Goal: Task Accomplishment & Management: Manage account settings

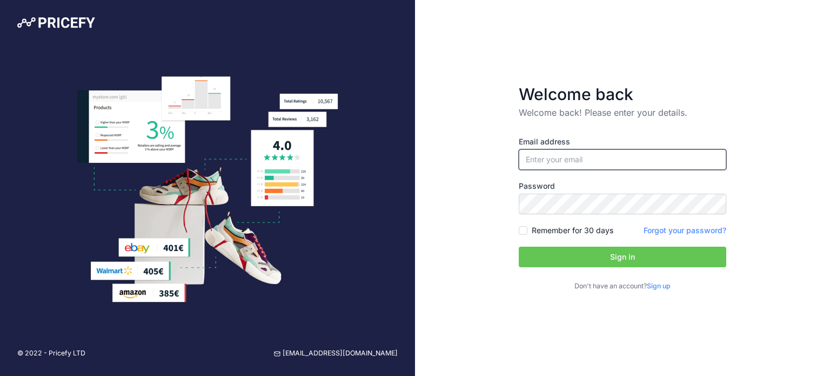
click at [545, 158] on input "email" at bounding box center [623, 159] width 208 height 21
type input "[EMAIL_ADDRESS][DOMAIN_NAME]"
click at [639, 163] on input "[EMAIL_ADDRESS][DOMAIN_NAME]" at bounding box center [623, 159] width 208 height 21
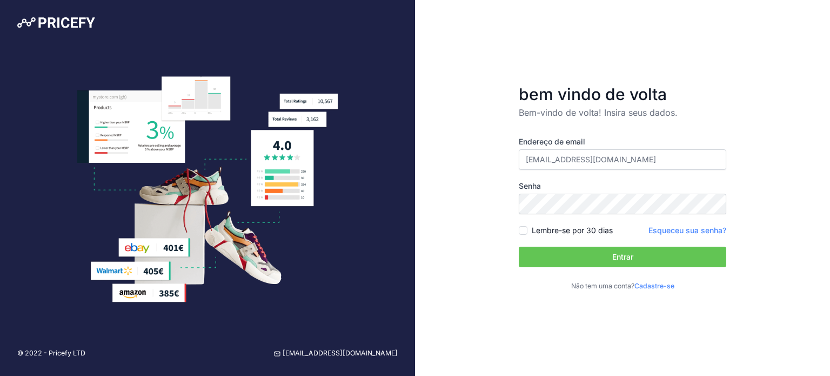
click at [538, 188] on font "Senha" at bounding box center [530, 185] width 22 height 9
click at [558, 228] on font "Lembre-se por 30 dias" at bounding box center [572, 229] width 81 height 9
click at [528, 228] on input "Lembre-se por 30 dias" at bounding box center [523, 230] width 9 height 9
checkbox input "true"
click at [601, 252] on button "Entrar" at bounding box center [623, 256] width 208 height 21
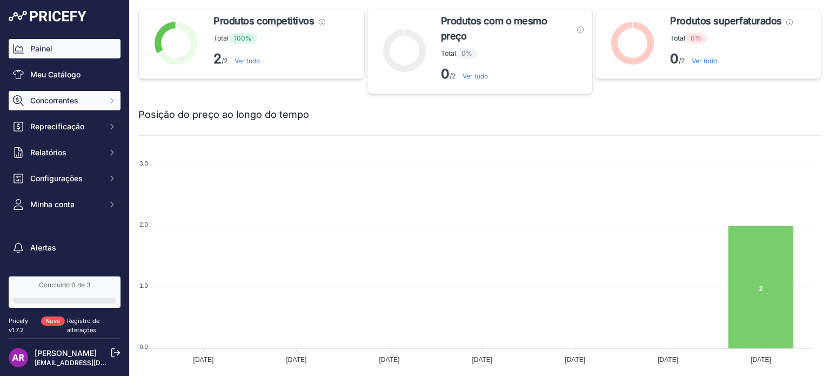
click at [77, 103] on font "Concorrentes" at bounding box center [54, 100] width 48 height 9
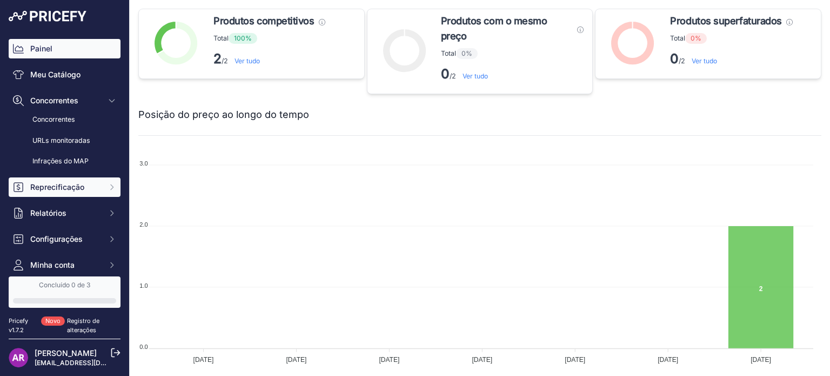
click at [59, 180] on button "Reprecificação" at bounding box center [65, 186] width 112 height 19
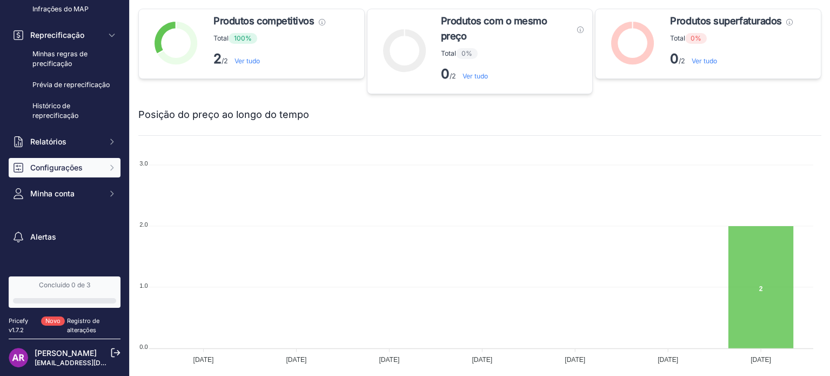
scroll to position [162, 0]
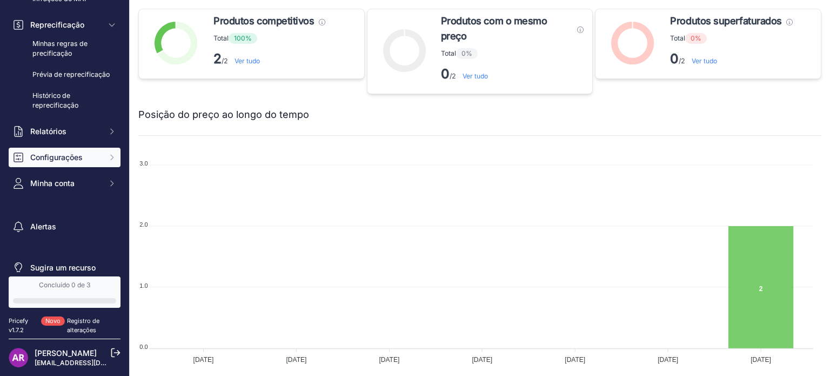
click at [57, 162] on font "Configurações" at bounding box center [56, 156] width 52 height 9
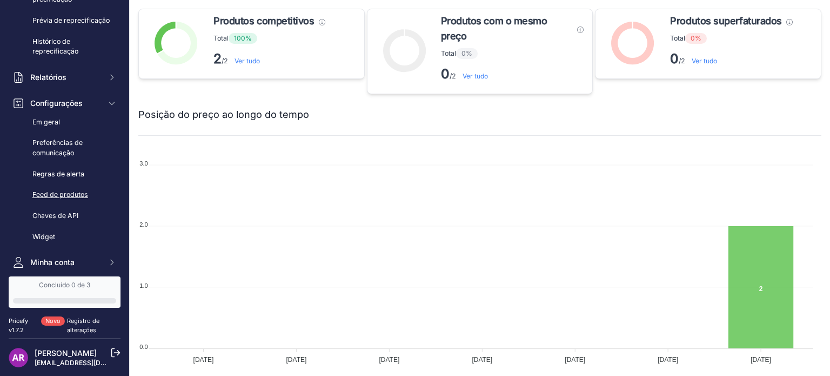
scroll to position [270, 0]
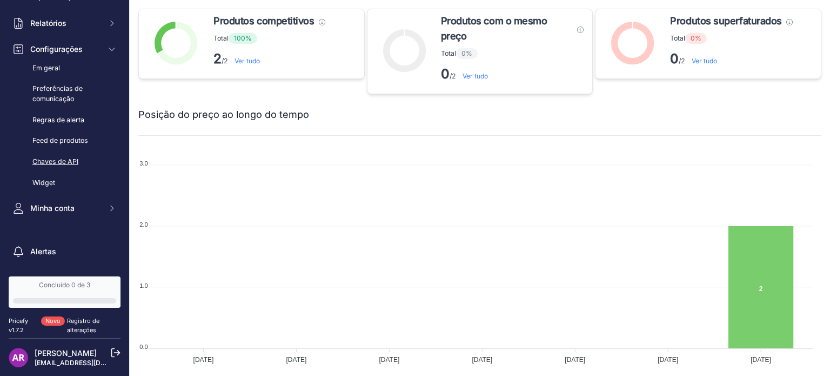
click at [63, 165] on font "Chaves de API" at bounding box center [55, 161] width 46 height 8
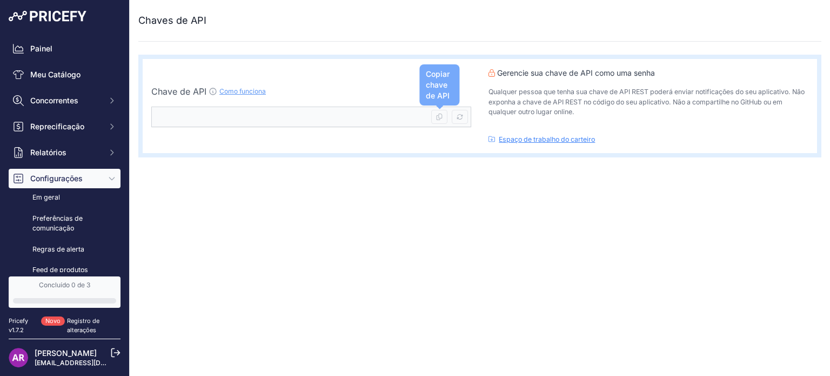
click at [439, 114] on icon at bounding box center [440, 117] width 6 height 6
click at [458, 115] on icon at bounding box center [460, 117] width 6 height 6
type input "9fe65857-8550-4ee8-a7f4-25711f66c286"
click at [229, 92] on font "Como funciona" at bounding box center [242, 91] width 46 height 8
click at [443, 115] on kbd at bounding box center [439, 117] width 16 height 14
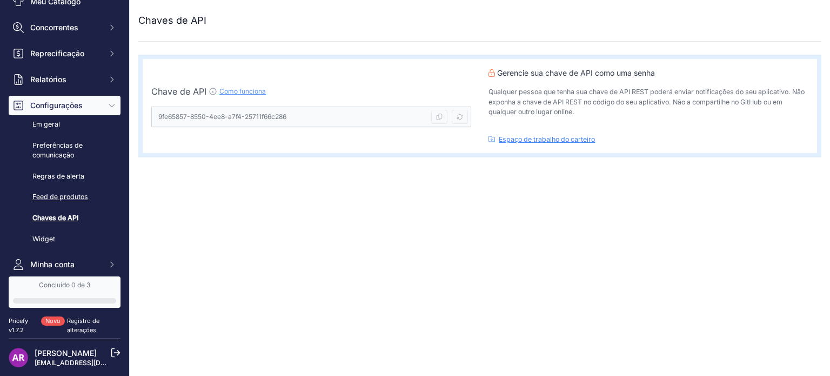
scroll to position [108, 0]
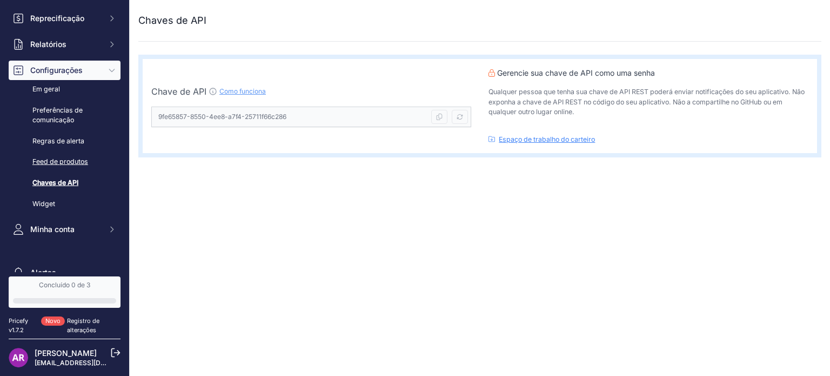
click at [52, 162] on font "Feed de produtos" at bounding box center [60, 161] width 56 height 8
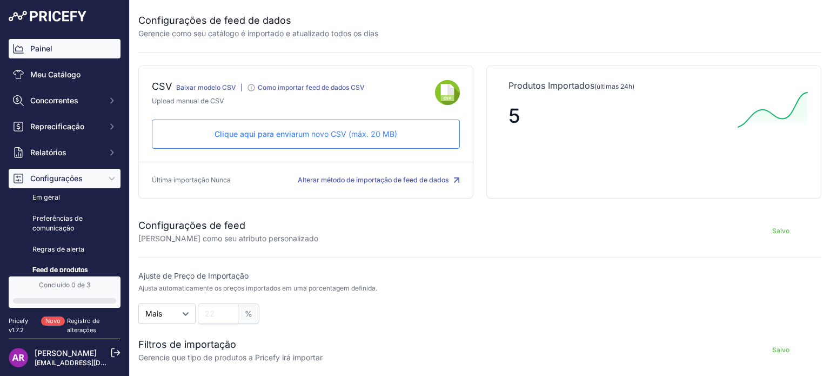
click at [47, 53] on font "Painel" at bounding box center [41, 48] width 22 height 9
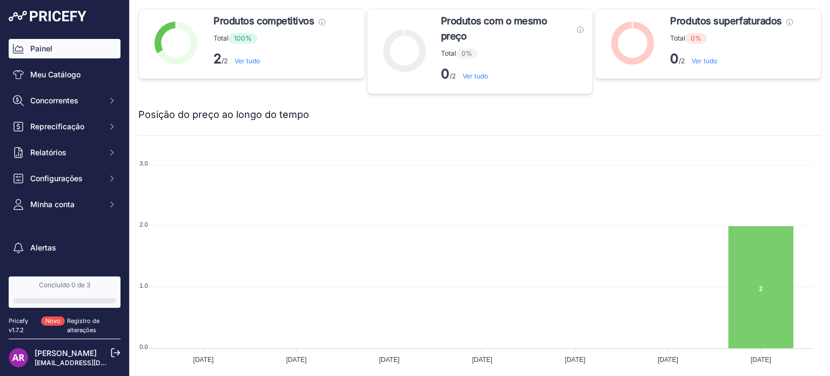
click at [244, 65] on font "Ver tudo" at bounding box center [247, 61] width 25 height 8
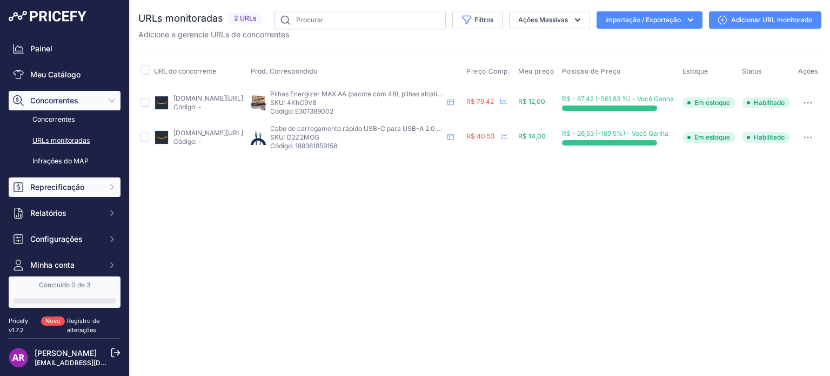
click at [67, 191] on span "Reprecificação" at bounding box center [65, 187] width 71 height 11
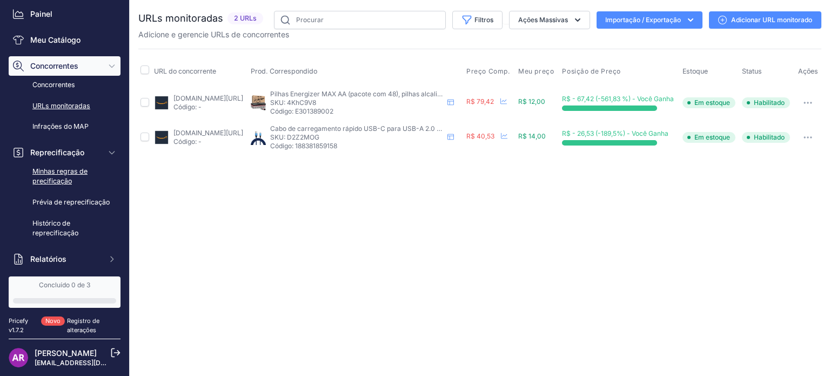
scroll to position [54, 0]
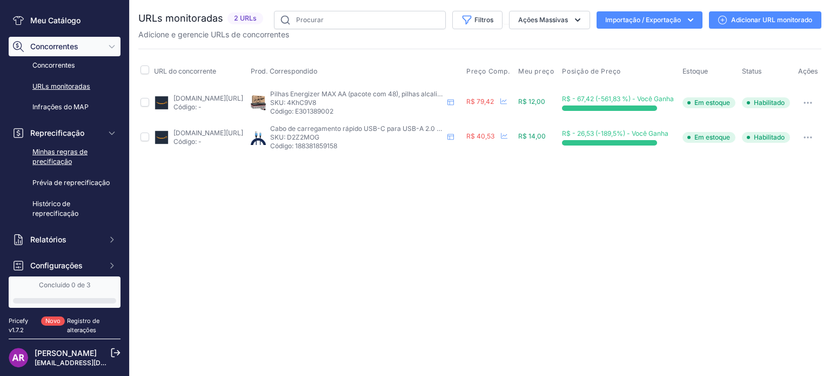
click at [52, 156] on font "Minhas regras de precificação" at bounding box center [74, 157] width 84 height 20
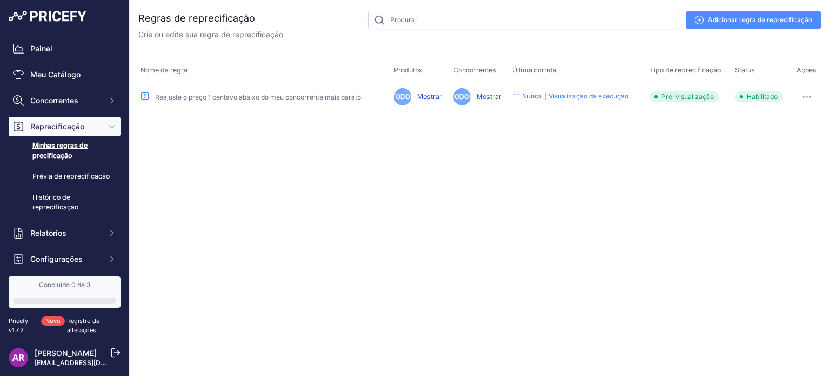
click at [805, 94] on button "button" at bounding box center [807, 96] width 22 height 15
